Goal: Navigation & Orientation: Find specific page/section

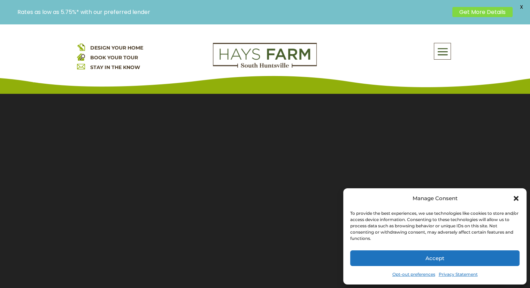
click at [443, 53] on span at bounding box center [442, 52] width 16 height 16
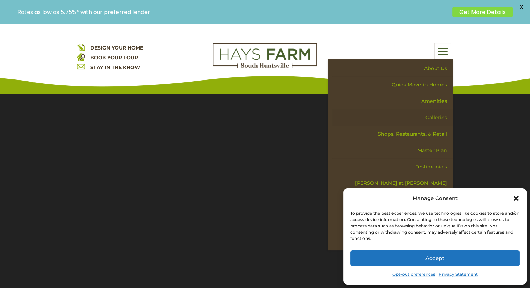
click at [436, 117] on link "Galleries" at bounding box center [392, 117] width 121 height 16
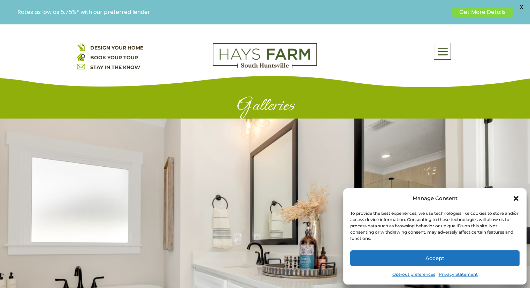
click at [517, 200] on icon "Close dialog" at bounding box center [516, 198] width 5 height 5
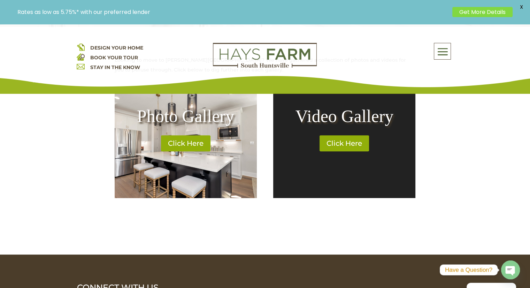
scroll to position [279, 0]
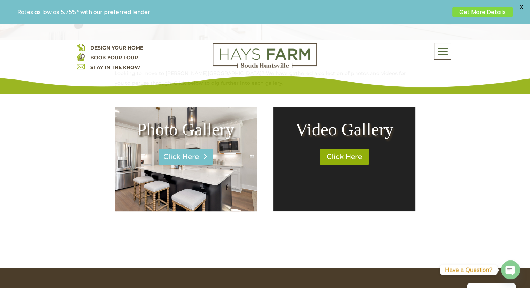
click at [190, 158] on link "Click Here" at bounding box center [186, 156] width 54 height 16
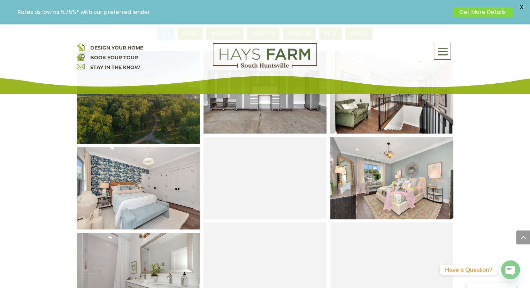
scroll to position [321, 0]
